Goal: Task Accomplishment & Management: Manage account settings

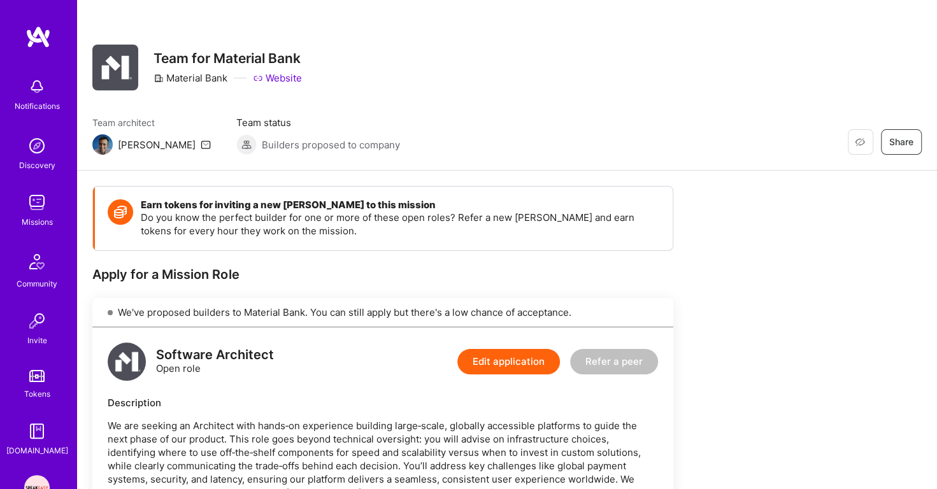
click at [34, 161] on div "Discovery" at bounding box center [37, 165] width 36 height 13
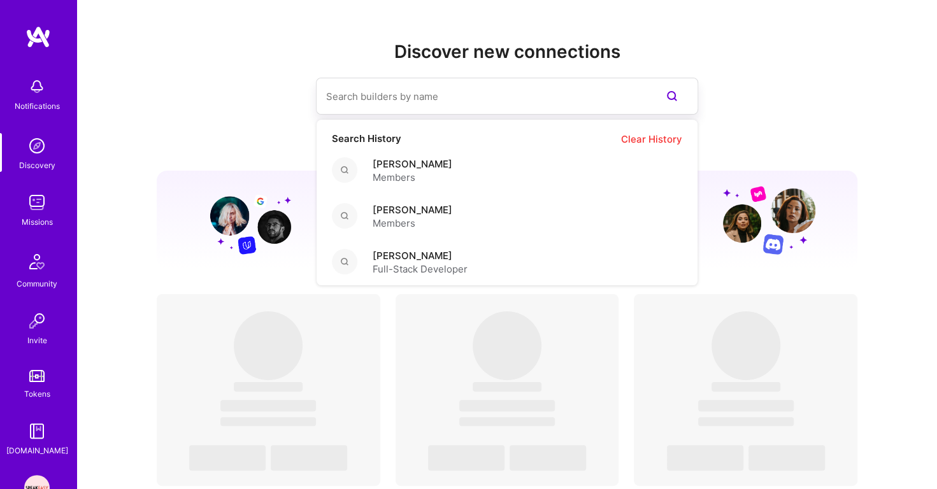
click at [388, 97] on input at bounding box center [481, 96] width 311 height 33
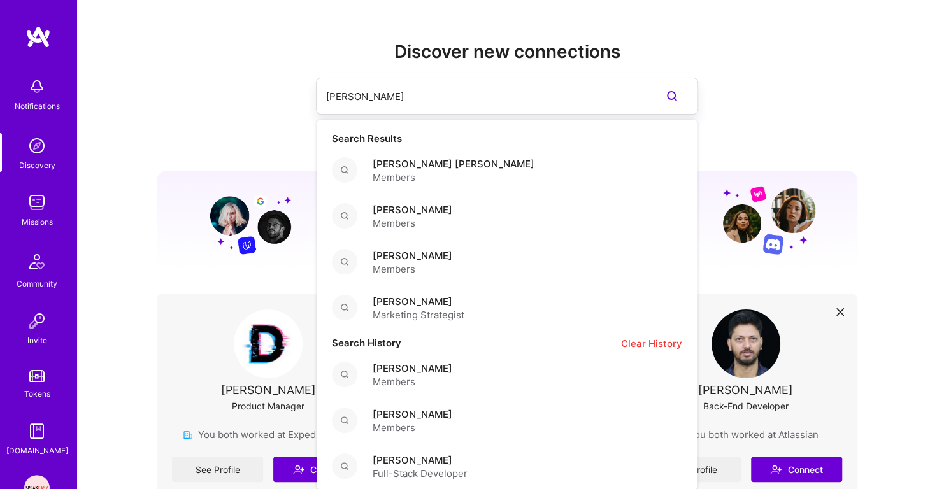
type input "[PERSON_NAME]"
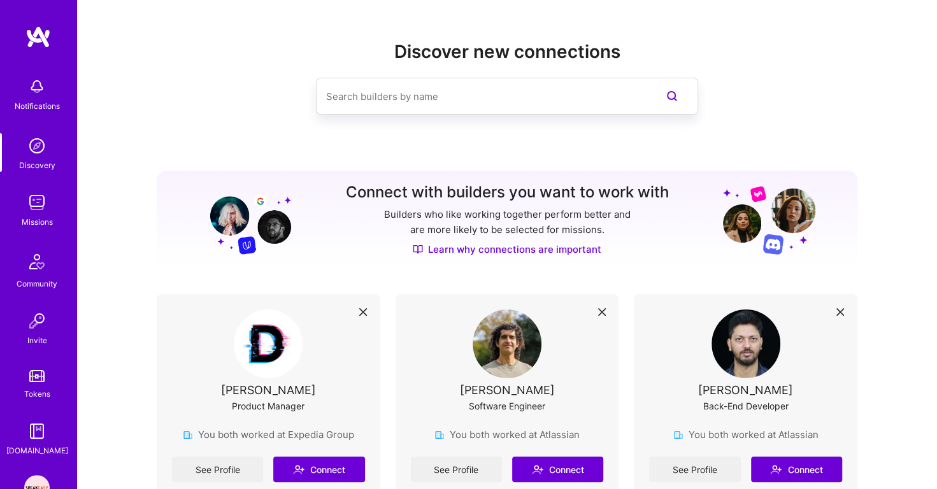
click at [14, 98] on div "Notifications" at bounding box center [36, 93] width 79 height 44
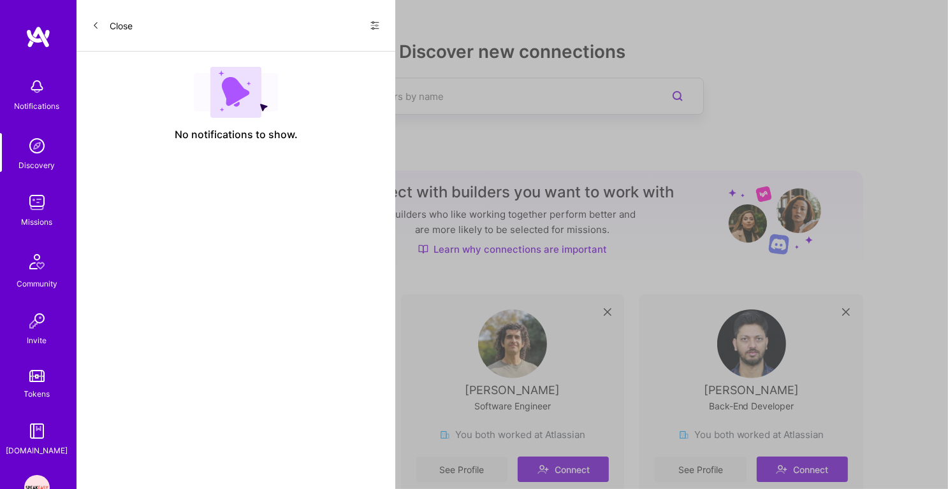
click at [33, 205] on img at bounding box center [36, 202] width 25 height 25
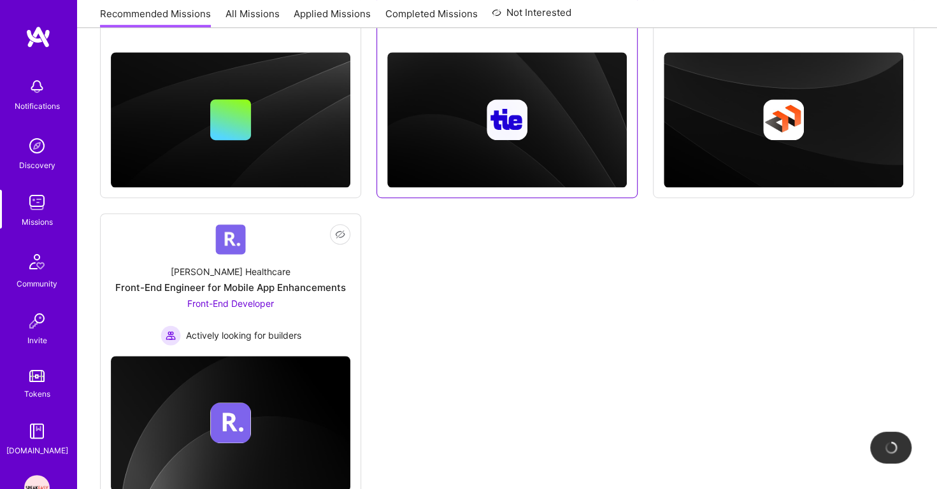
scroll to position [393, 0]
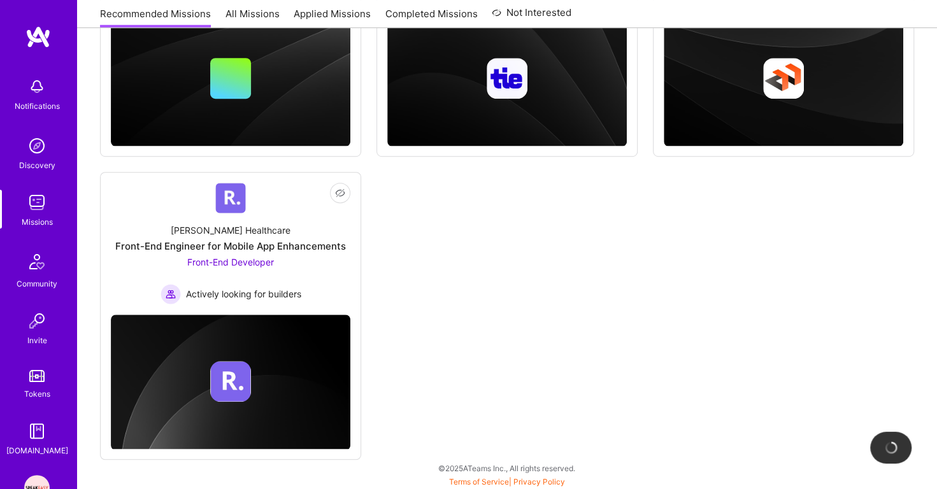
click at [38, 137] on img at bounding box center [36, 145] width 25 height 25
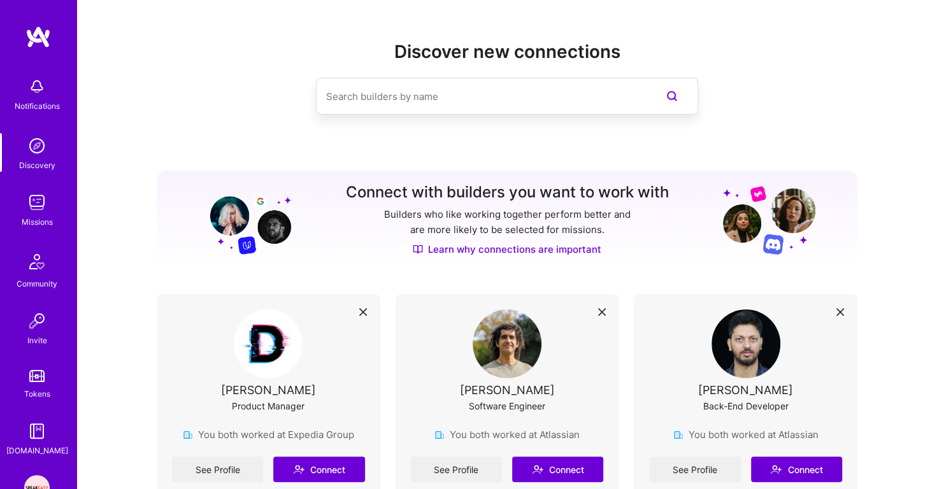
scroll to position [80, 0]
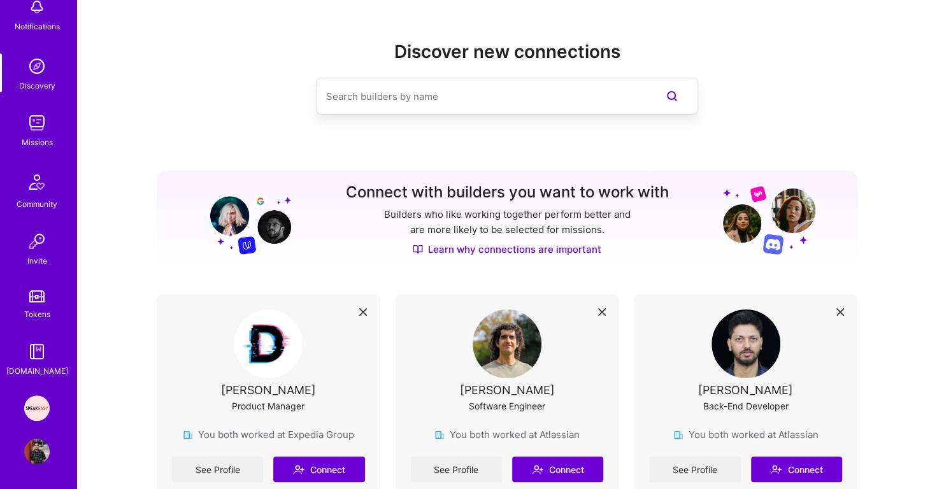
click at [37, 447] on img at bounding box center [36, 451] width 25 height 25
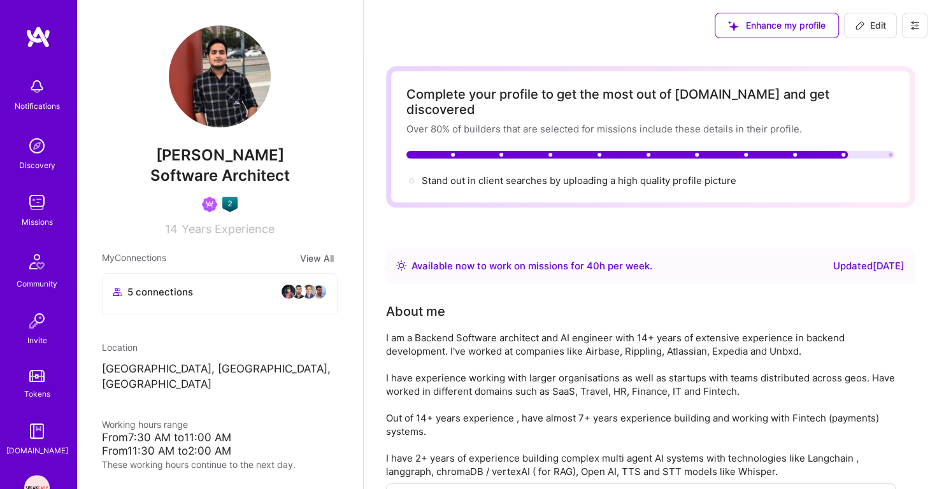
click at [31, 203] on img at bounding box center [36, 202] width 25 height 25
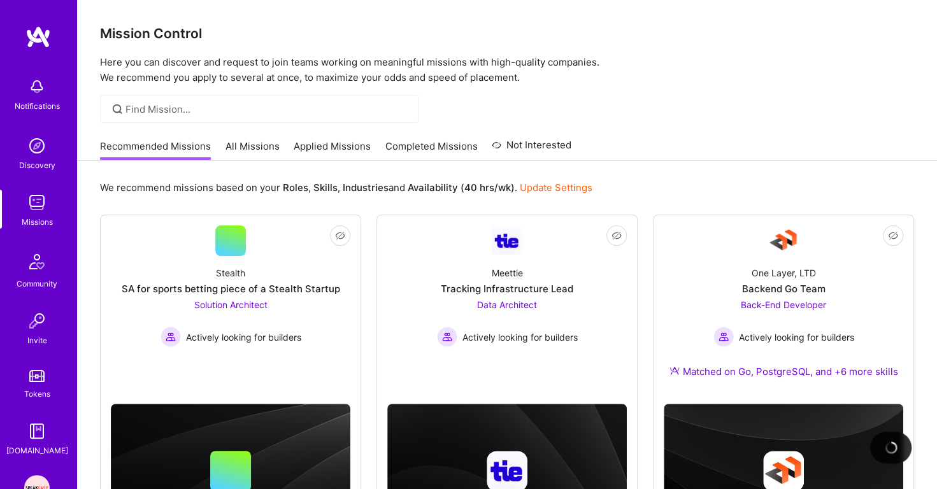
click at [353, 145] on link "Applied Missions" at bounding box center [332, 150] width 77 height 21
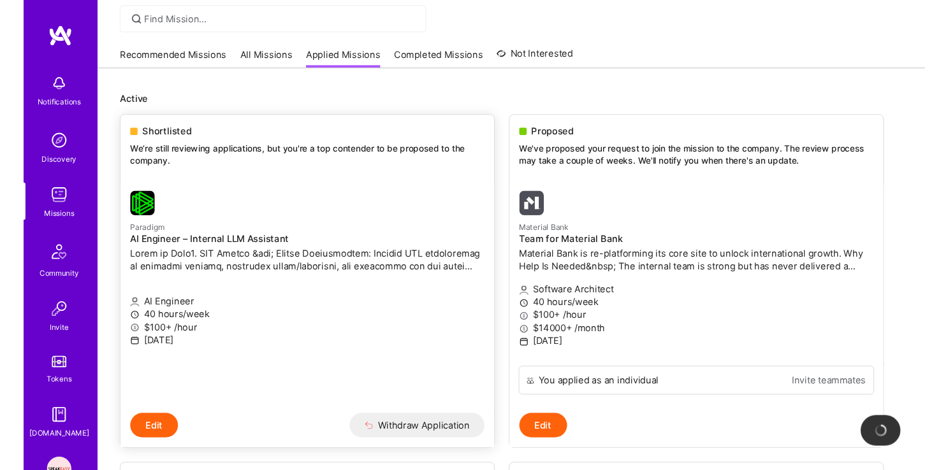
scroll to position [108, 0]
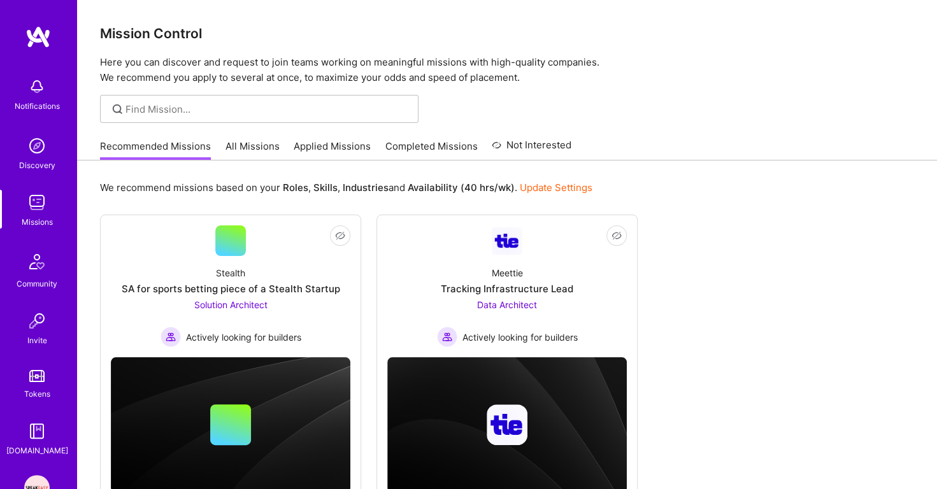
click at [307, 142] on link "Applied Missions" at bounding box center [332, 150] width 77 height 21
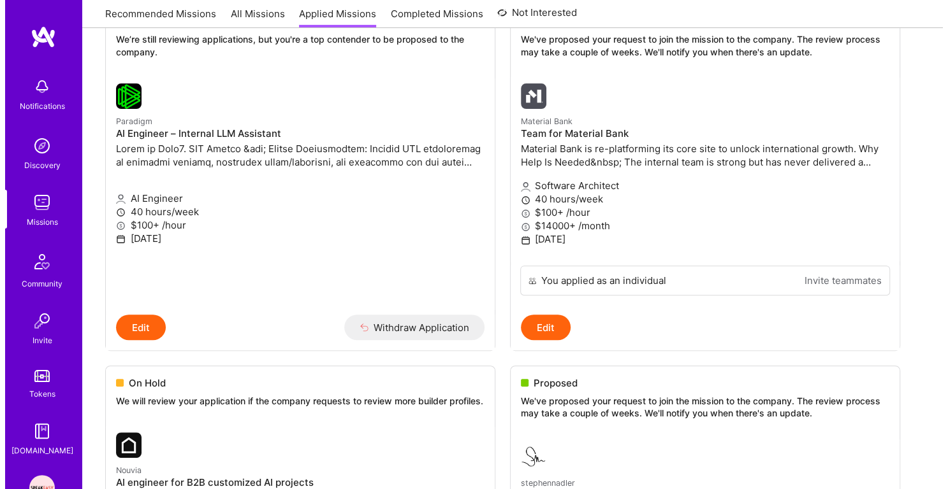
scroll to position [132, 0]
